Goal: Check status

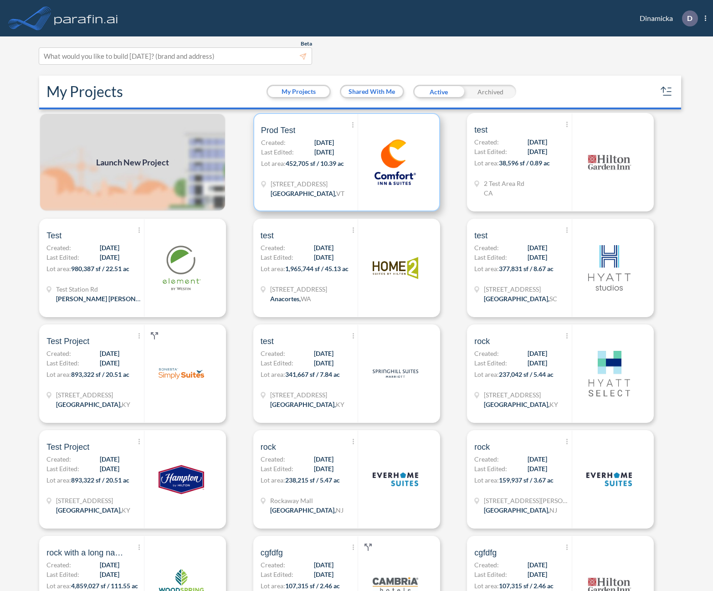
click at [291, 150] on span "Last Edited:" at bounding box center [277, 152] width 33 height 10
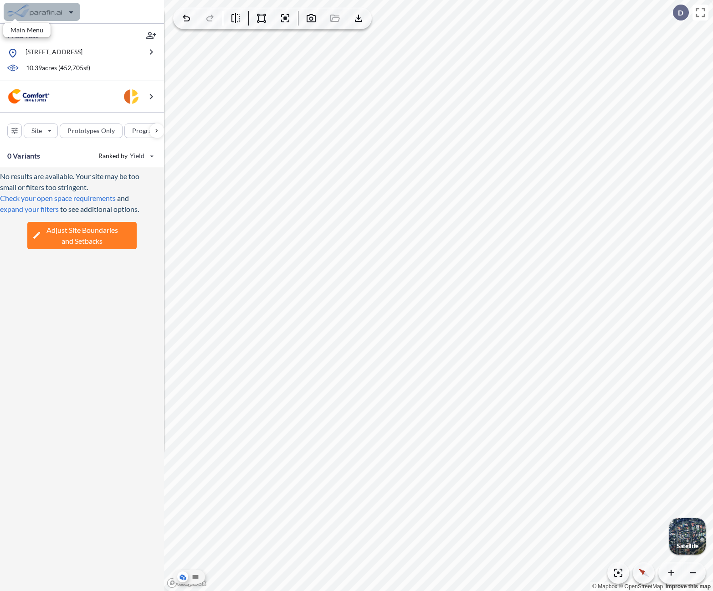
click at [77, 17] on div "button" at bounding box center [42, 12] width 77 height 18
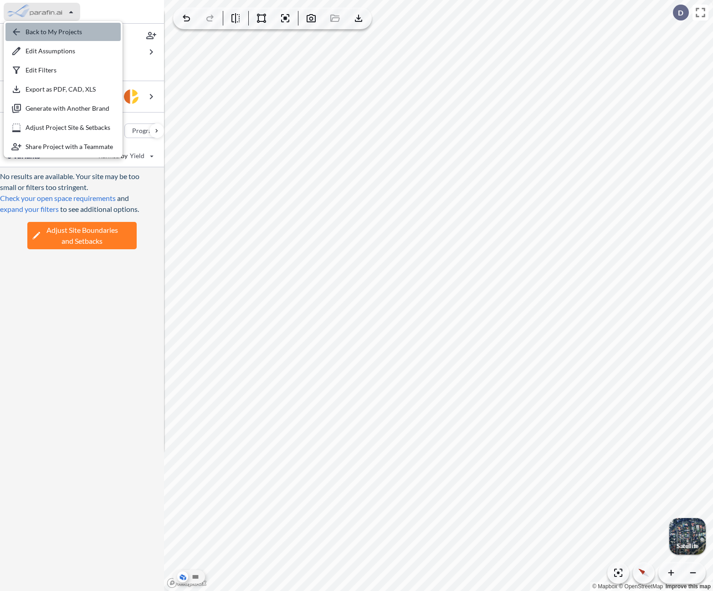
click at [76, 28] on div "button" at bounding box center [62, 32] width 115 height 18
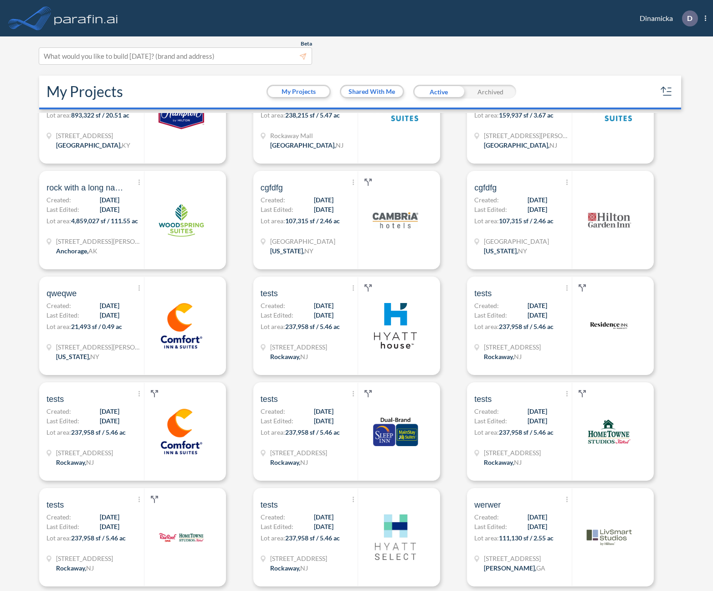
scroll to position [366, 0]
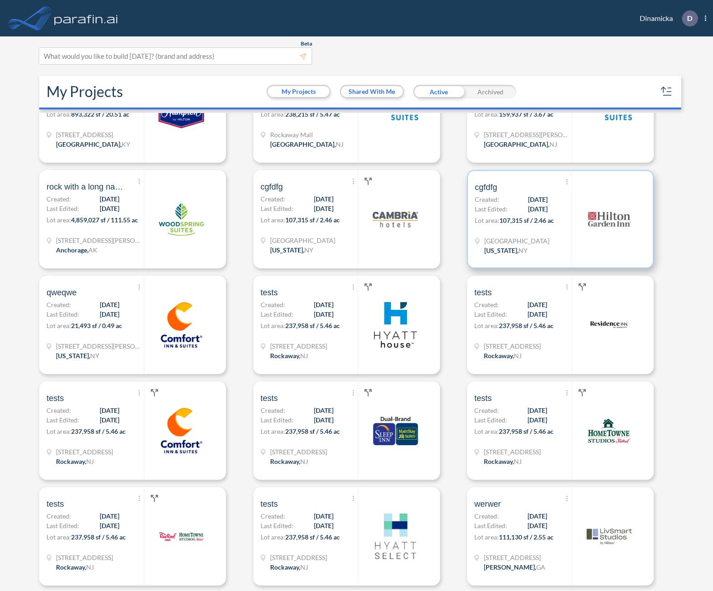
click at [534, 213] on span "[DATE]" at bounding box center [538, 209] width 20 height 10
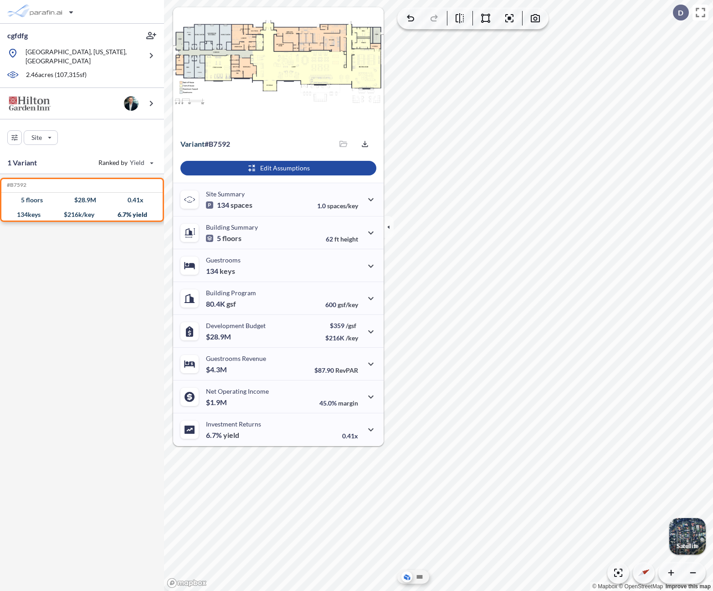
click at [139, 282] on div "#B7592 Development Report Design Report 5 floors $ 28.9 M 0.41 x 134 keys $ 216…" at bounding box center [82, 386] width 164 height 424
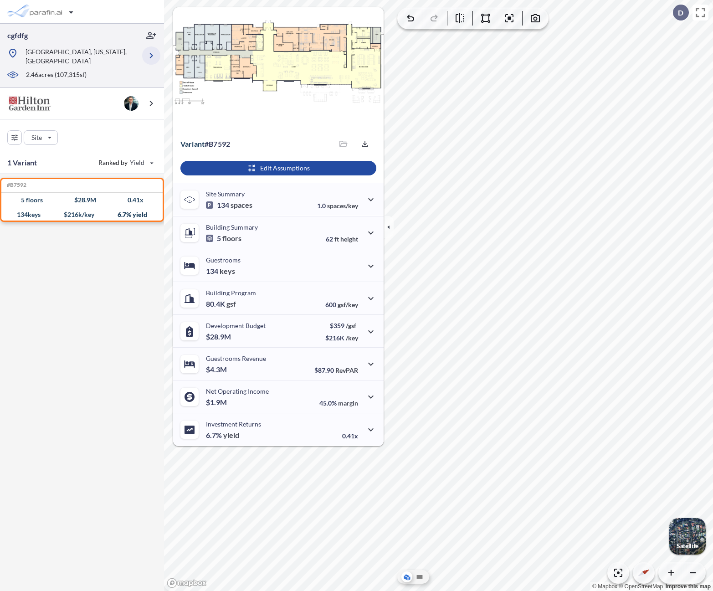
click at [157, 50] on button "button" at bounding box center [151, 55] width 18 height 18
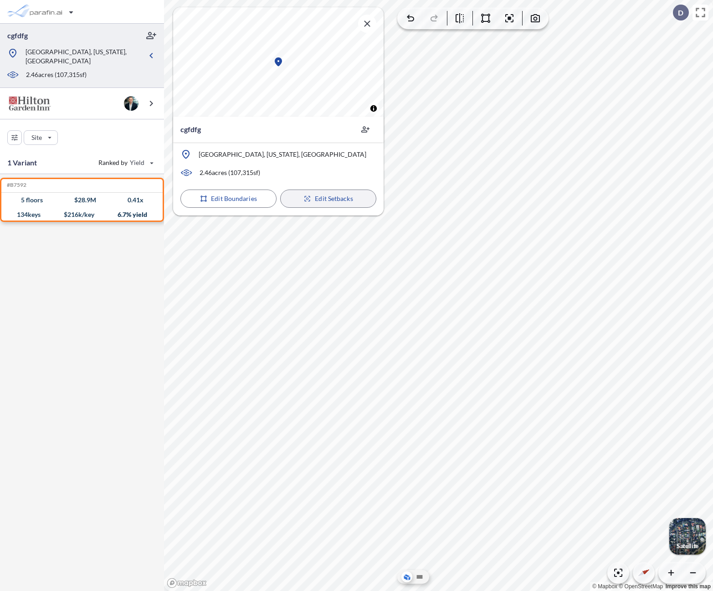
click at [307, 200] on icon "button" at bounding box center [307, 198] width 8 height 7
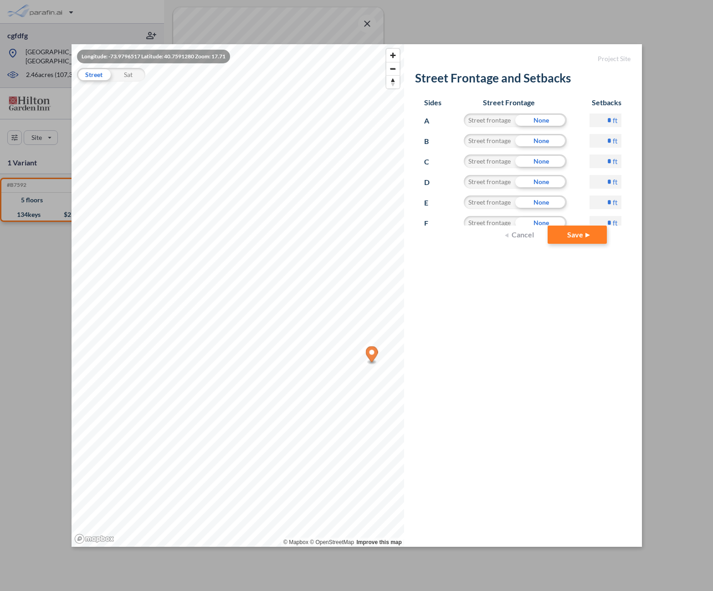
click at [604, 122] on input "*" at bounding box center [605, 120] width 32 height 14
type input "**"
click at [568, 234] on button "Save" at bounding box center [577, 234] width 59 height 18
